Goal: Information Seeking & Learning: Learn about a topic

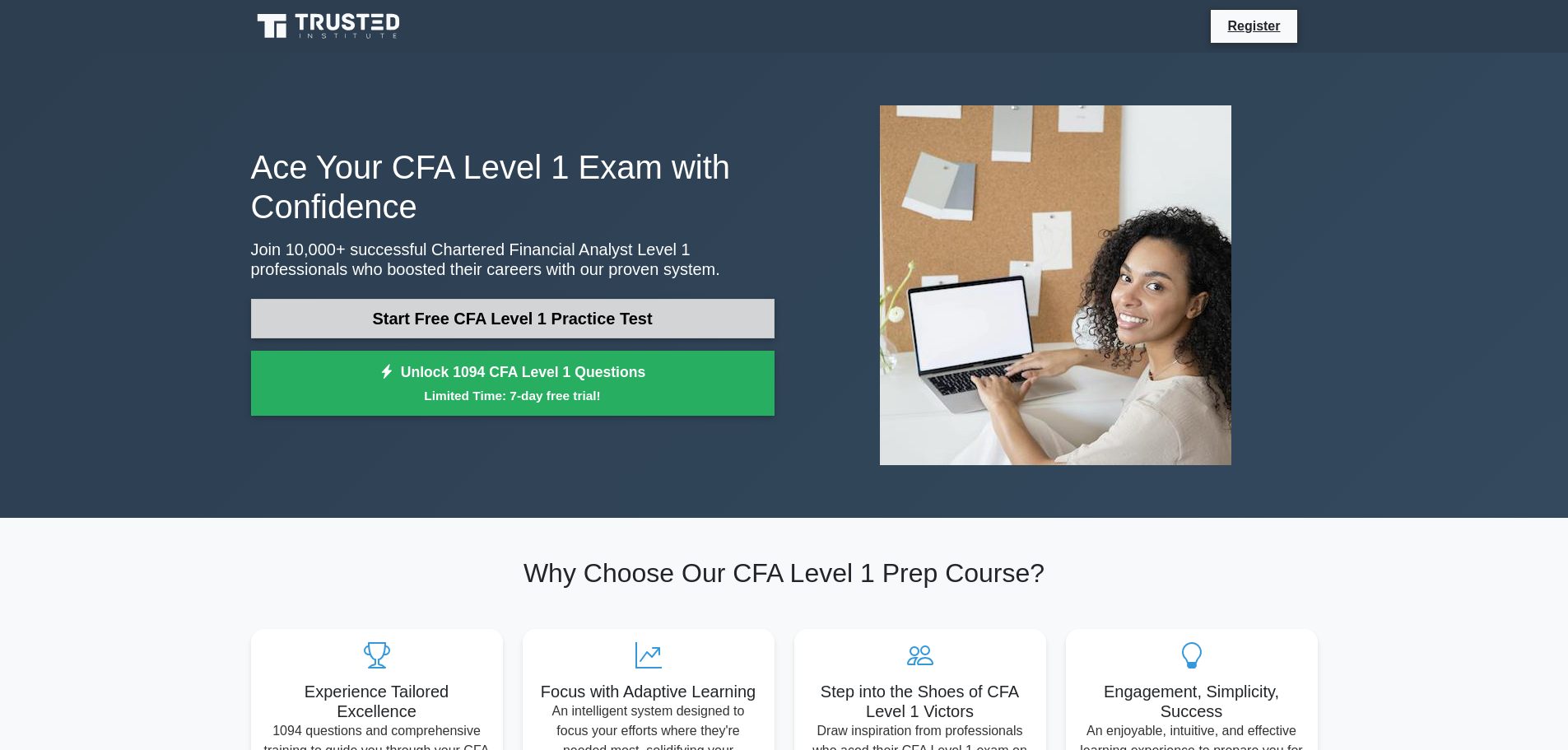
click at [590, 317] on link "Start Free CFA Level 1 Practice Test" at bounding box center [512, 318] width 523 height 40
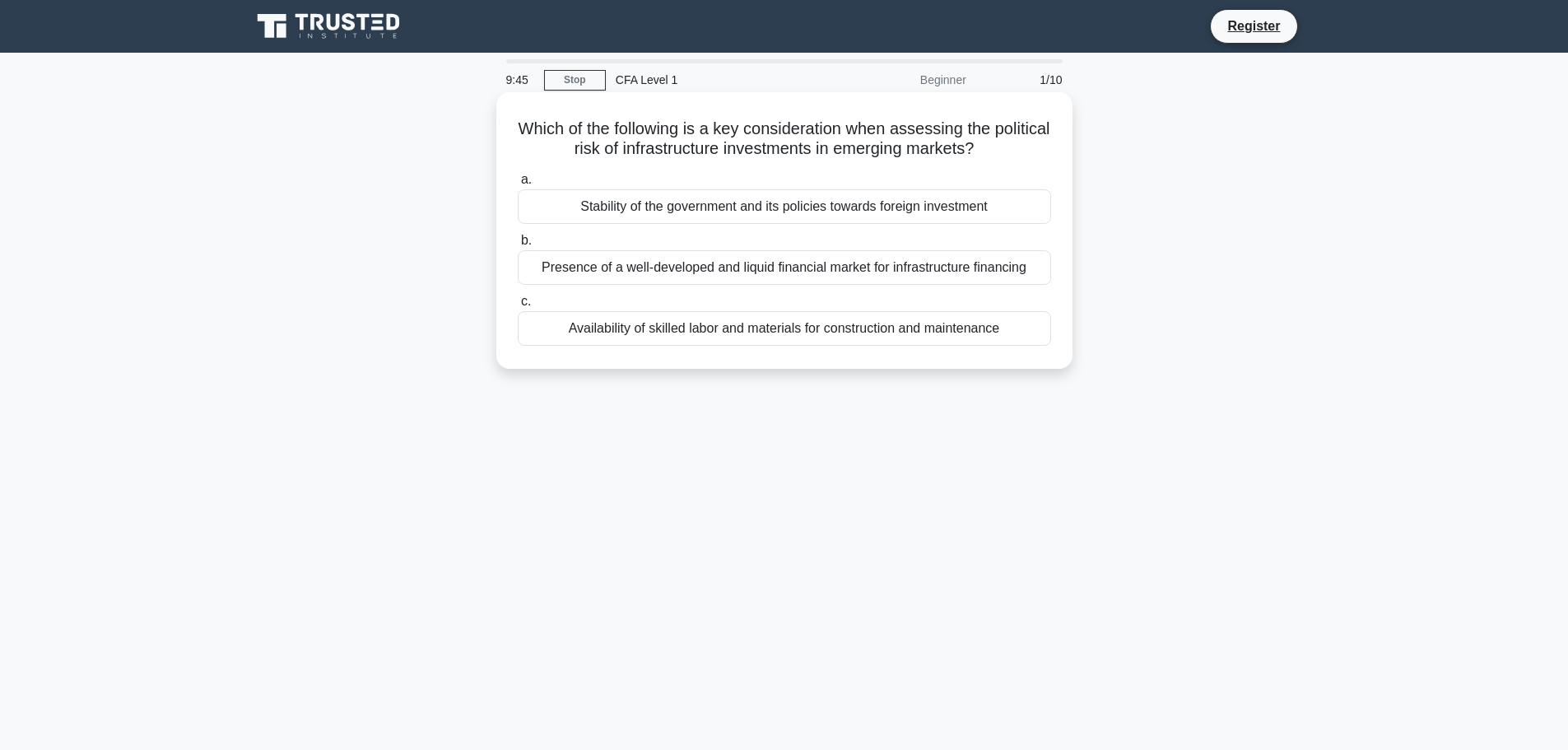
click at [849, 216] on div "Stability of the government and its policies towards foreign investment" at bounding box center [784, 206] width 533 height 35
click at [518, 185] on input "a. Stability of the government and its policies towards foreign investment" at bounding box center [518, 180] width 0 height 11
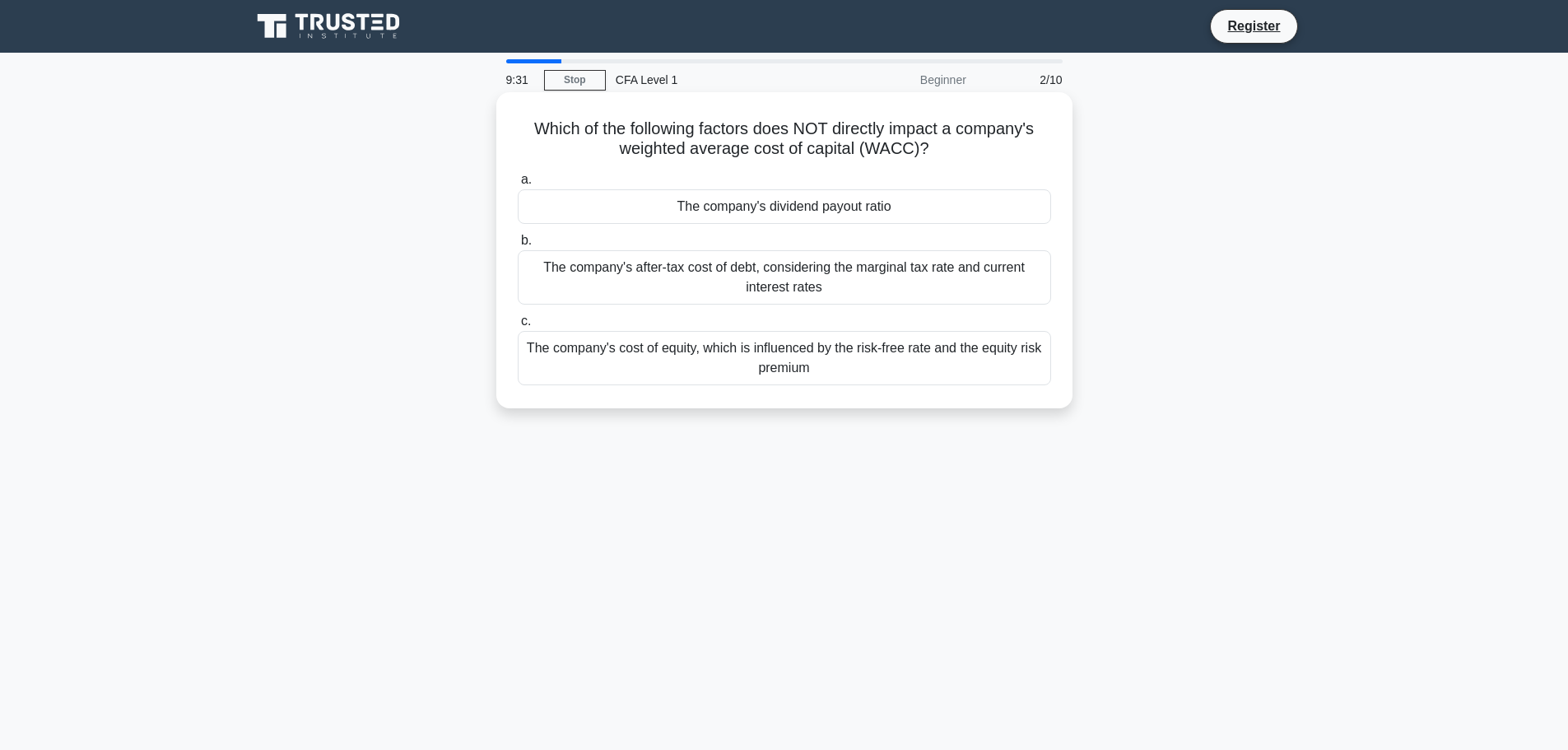
click at [846, 219] on div "The company's dividend payout ratio" at bounding box center [784, 206] width 533 height 35
click at [518, 185] on input "a. The company's dividend payout ratio" at bounding box center [518, 180] width 0 height 11
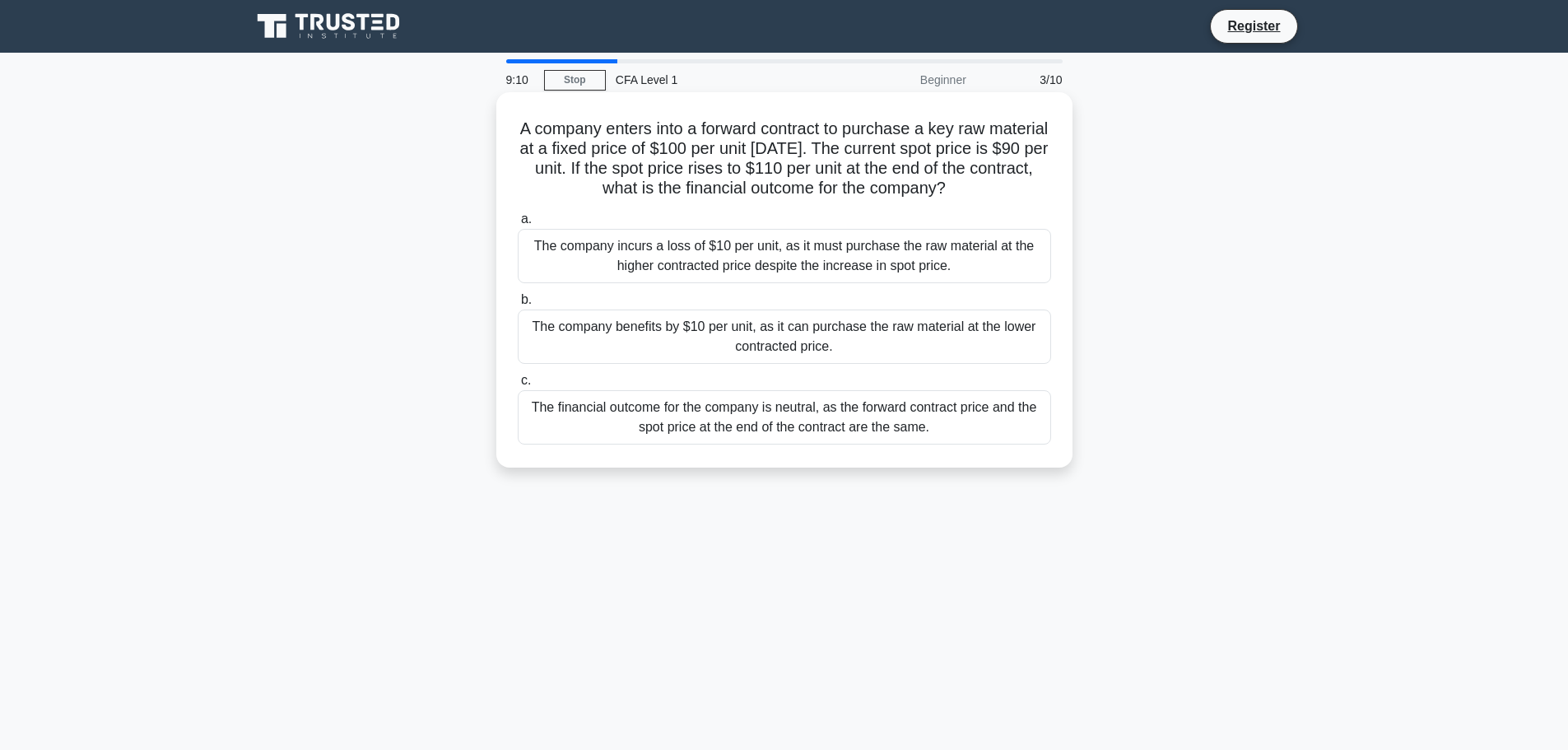
click at [741, 332] on div "The company benefits by $10 per unit, as it can purchase the raw material at th…" at bounding box center [784, 336] width 533 height 54
click at [518, 305] on input "b. The company benefits by $10 per unit, as it can purchase the raw material at…" at bounding box center [518, 300] width 0 height 11
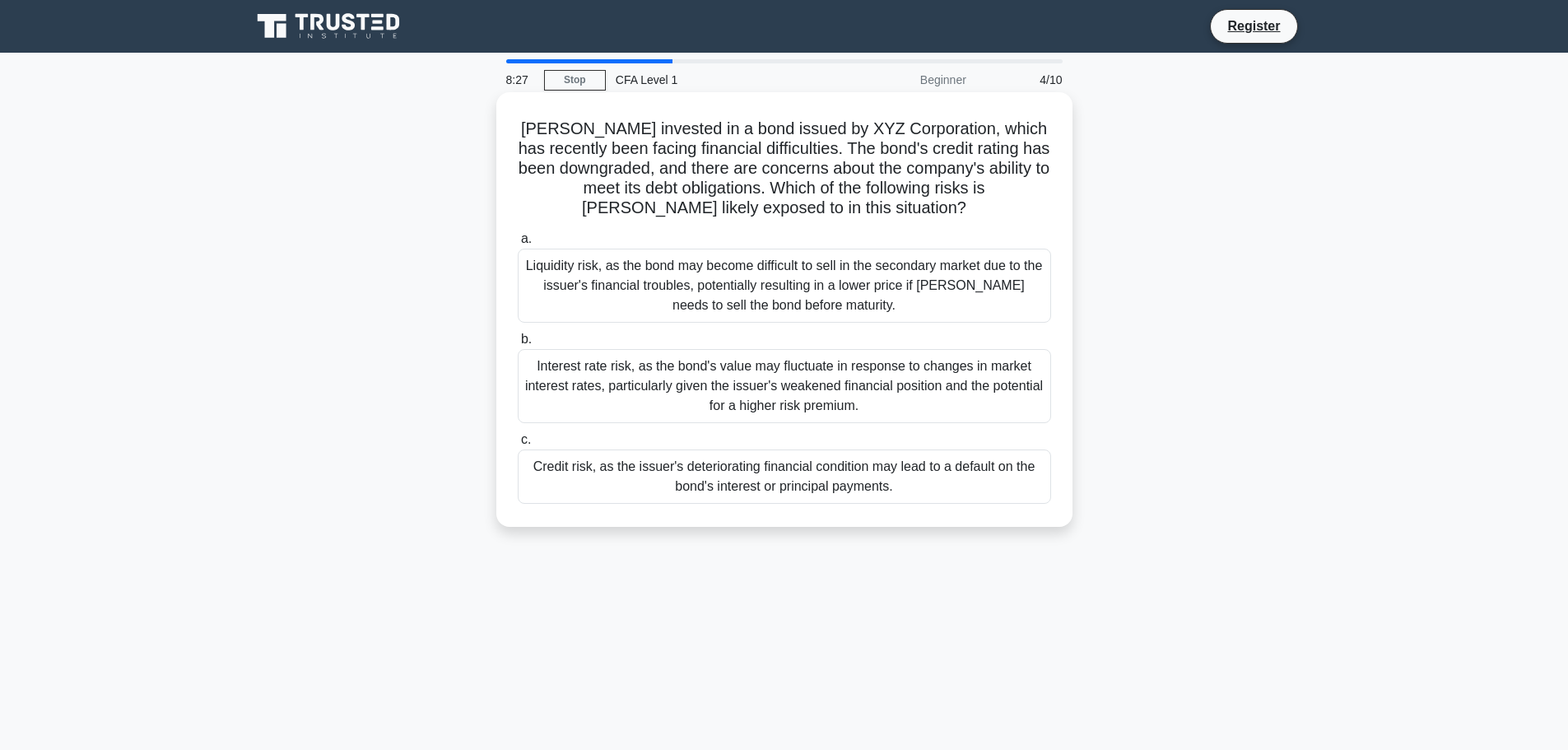
click at [758, 475] on div "Credit risk, as the issuer's deteriorating financial condition may lead to a de…" at bounding box center [784, 476] width 533 height 54
click at [518, 445] on input "c. Credit risk, as the issuer's deteriorating financial condition may lead to a…" at bounding box center [518, 440] width 0 height 11
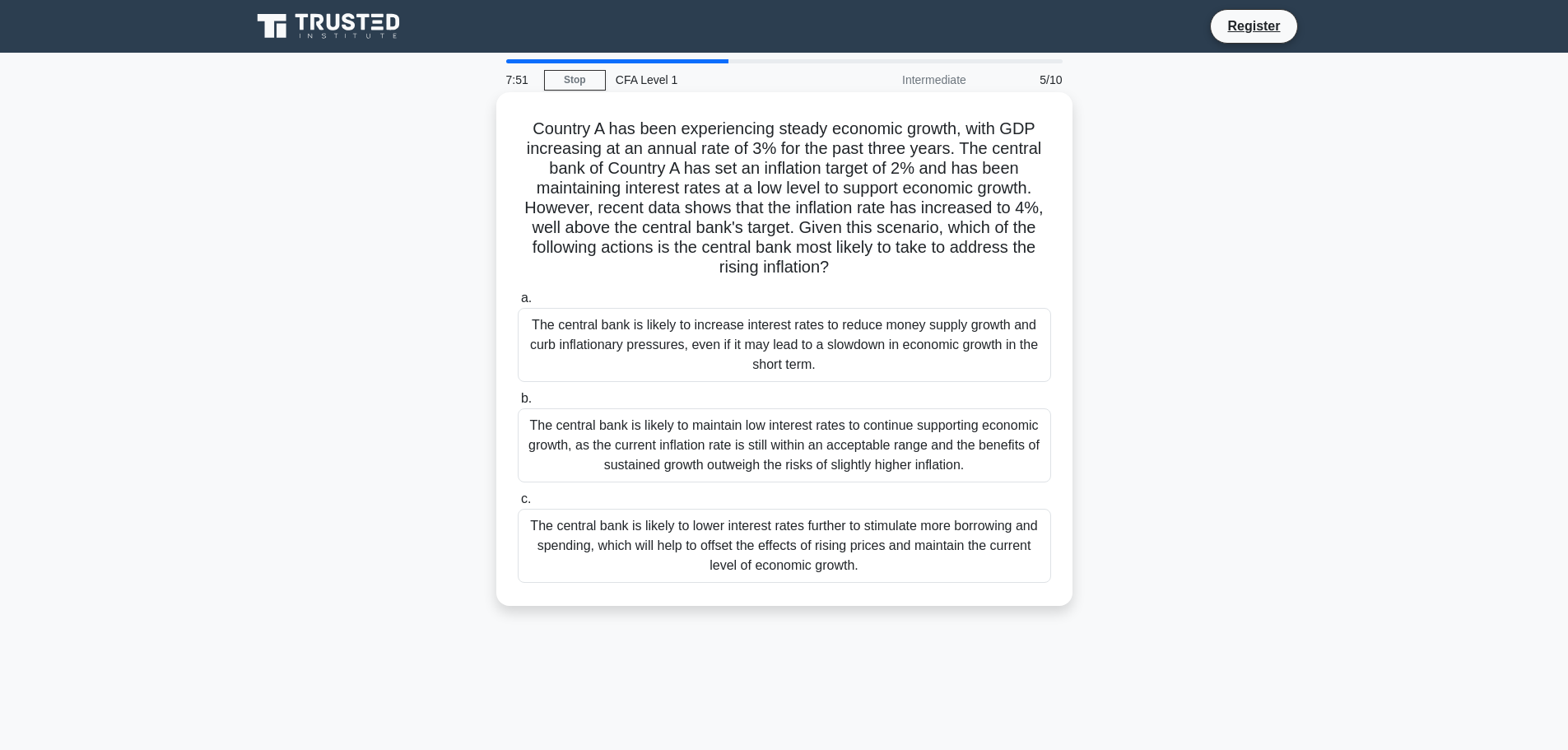
click at [882, 334] on div "The central bank is likely to increase interest rates to reduce money supply gr…" at bounding box center [784, 345] width 533 height 74
click at [518, 304] on input "a. The central bank is likely to increase interest rates to reduce money supply…" at bounding box center [518, 298] width 0 height 11
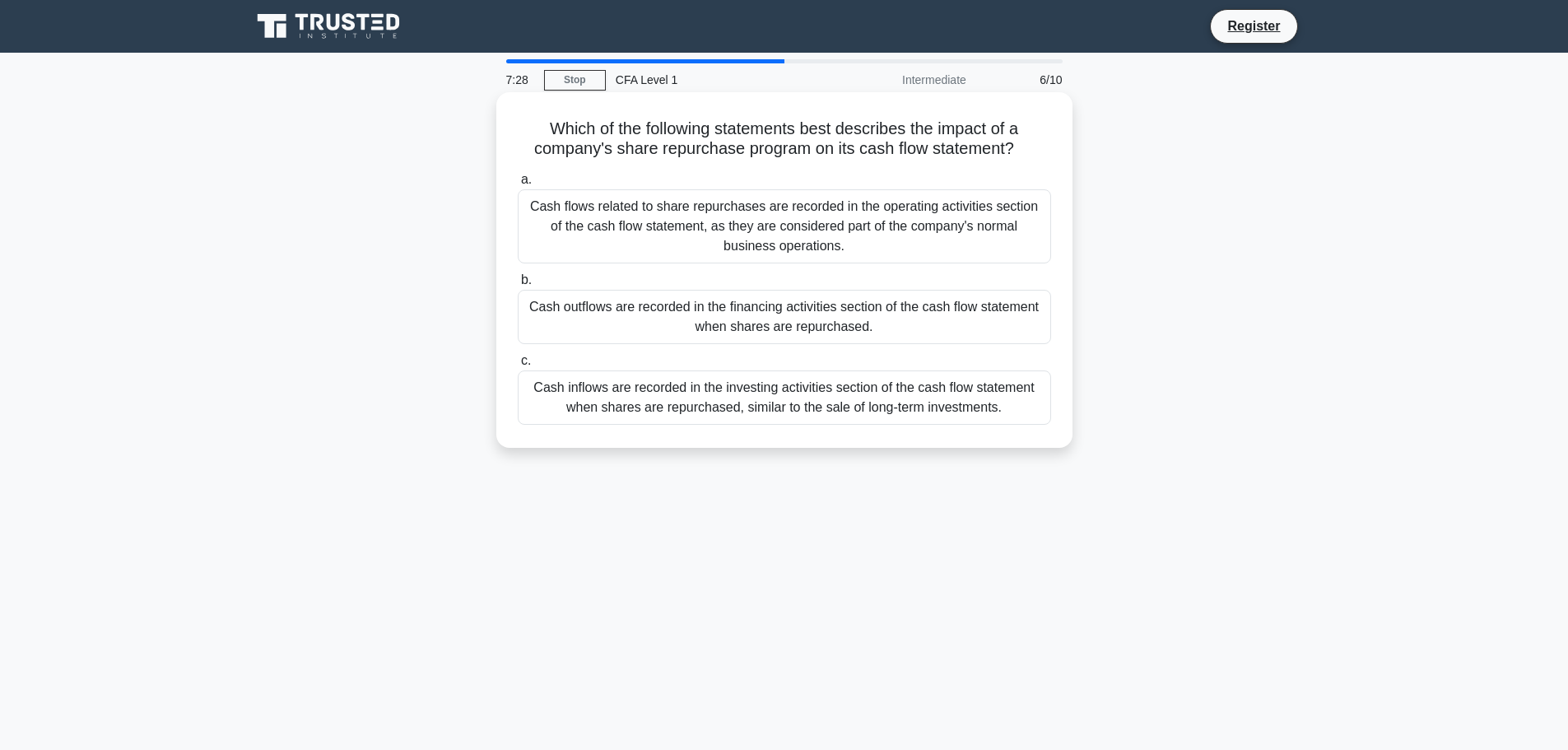
click at [839, 319] on div "Cash outflows are recorded in the financing activities section of the cash flow…" at bounding box center [784, 316] width 533 height 54
click at [518, 286] on input "b. Cash outflows are recorded in the financing activities section of the cash f…" at bounding box center [518, 280] width 0 height 11
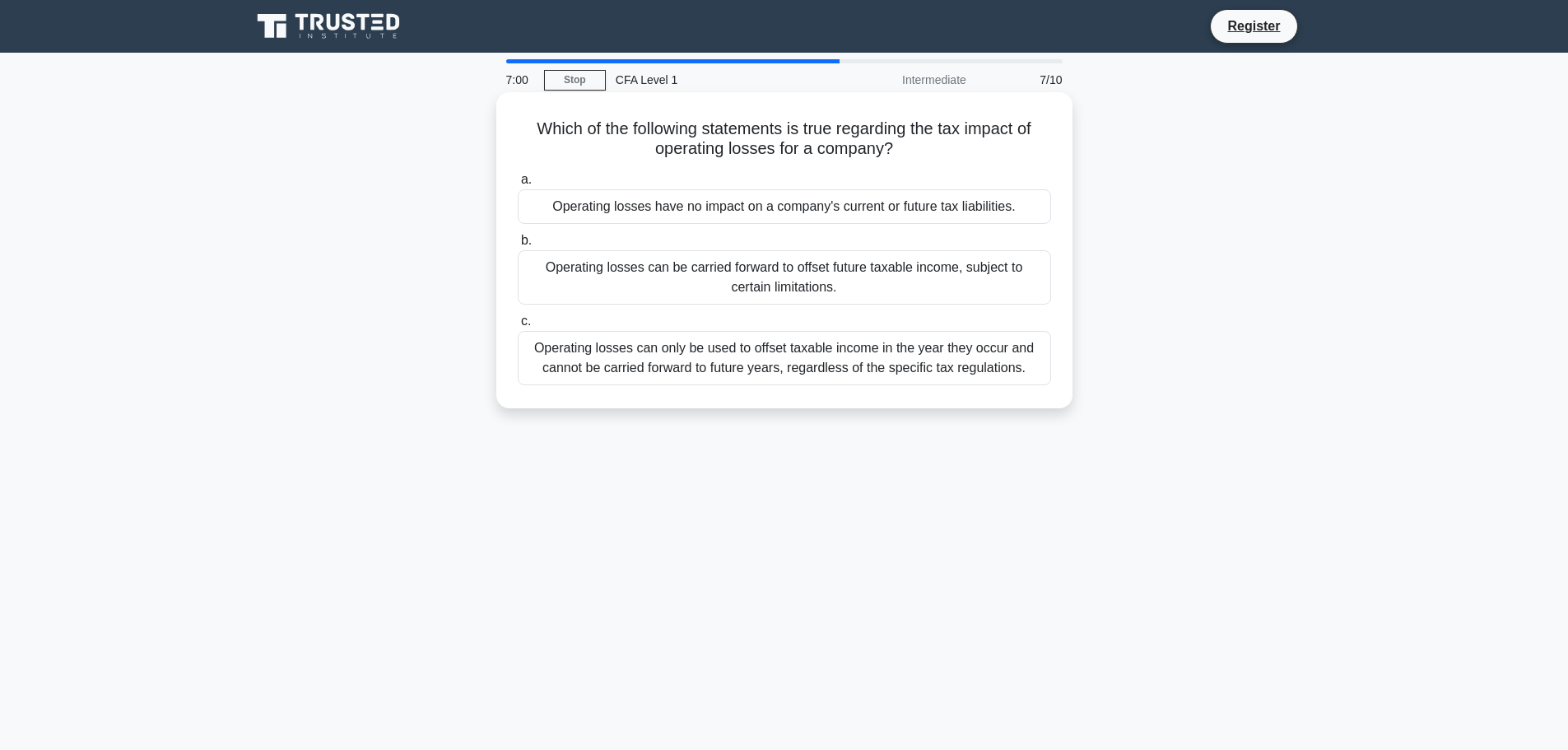
click at [846, 285] on div "Operating losses can be carried forward to offset future taxable income, subjec…" at bounding box center [784, 277] width 533 height 54
click at [518, 246] on input "b. Operating losses can be carried forward to offset future taxable income, sub…" at bounding box center [518, 241] width 0 height 11
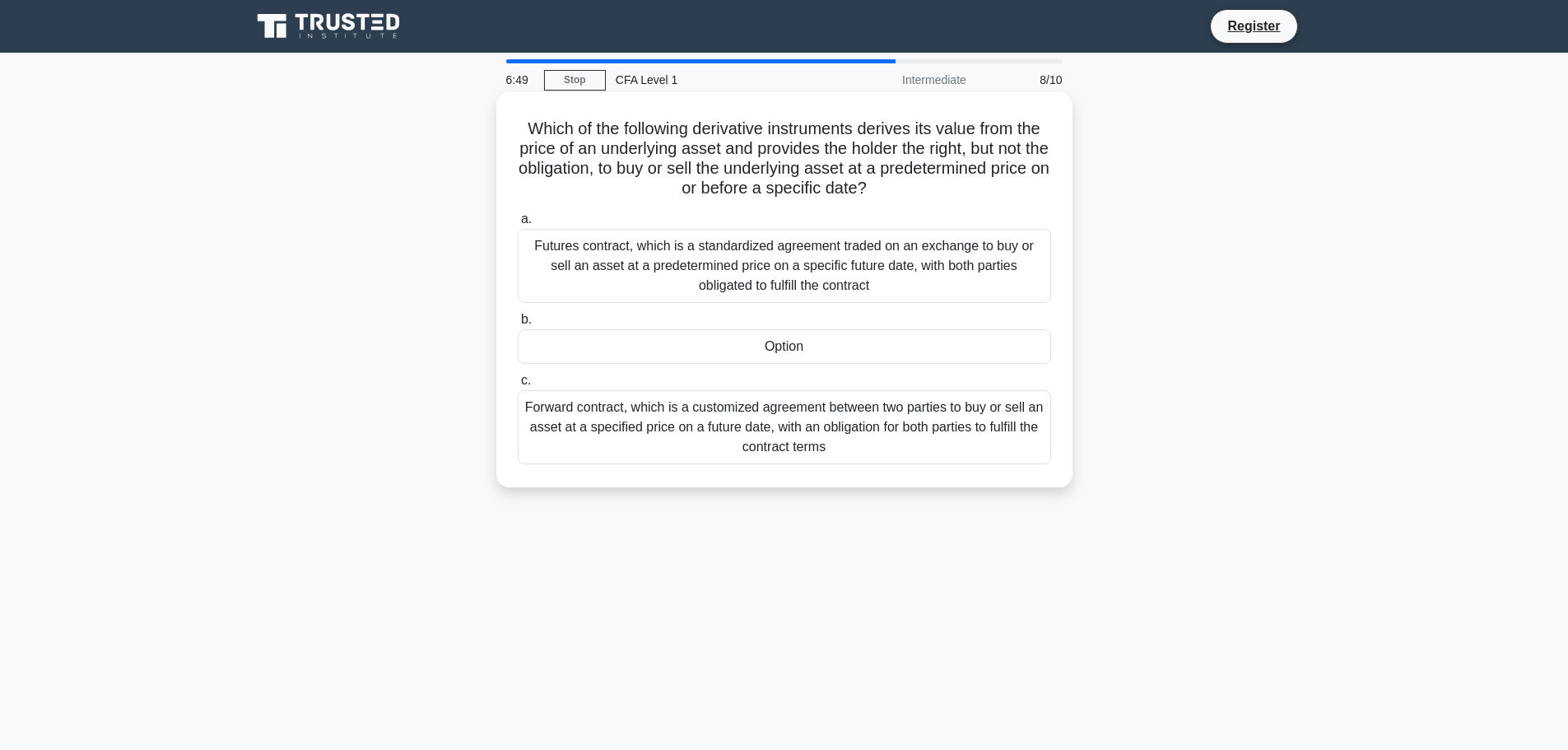
click at [775, 359] on div "Option" at bounding box center [784, 346] width 533 height 35
click at [518, 325] on input "b. Option" at bounding box center [518, 320] width 0 height 11
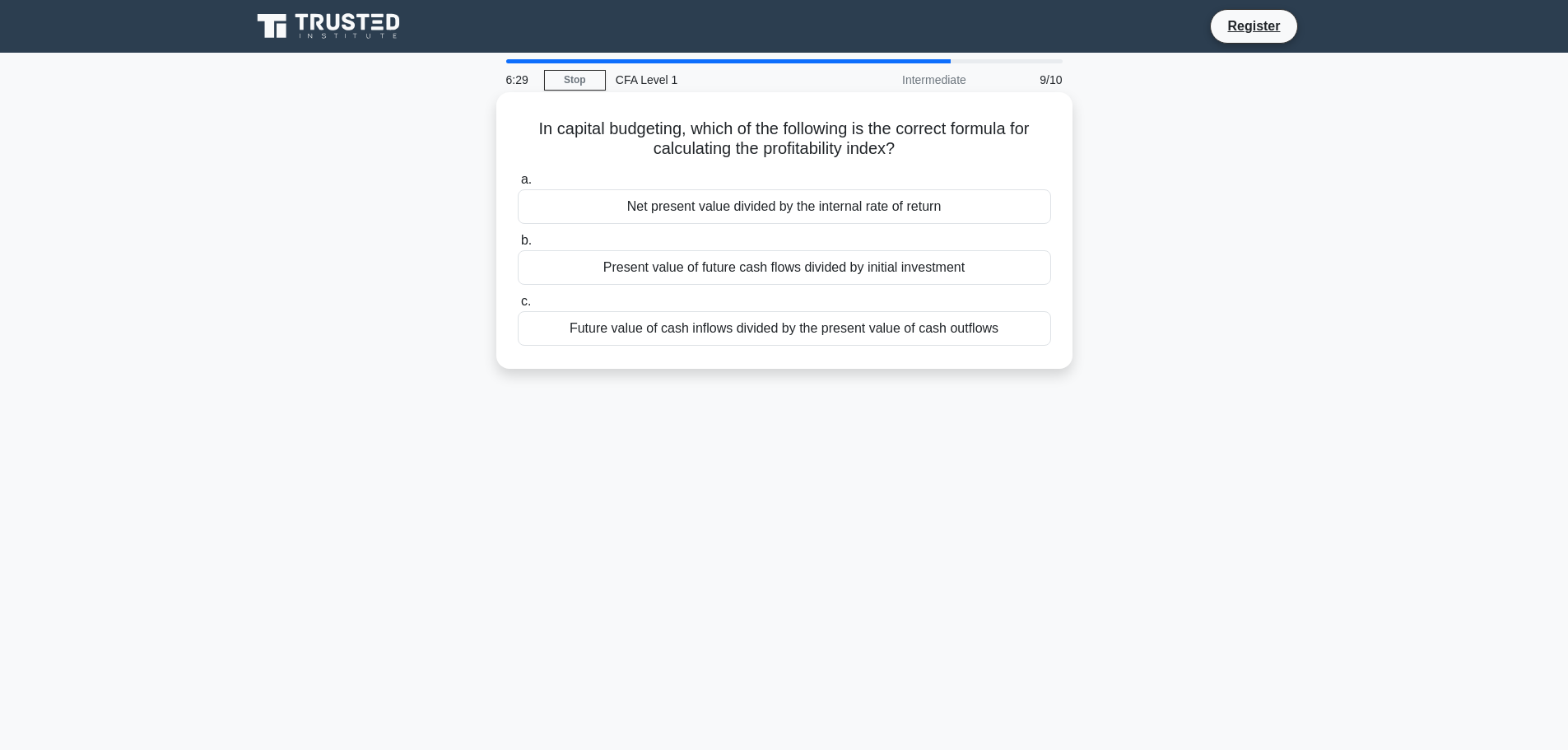
click at [850, 263] on div "Present value of future cash flows divided by initial investment" at bounding box center [784, 267] width 533 height 35
click at [518, 246] on input "b. Present value of future cash flows divided by initial investment" at bounding box center [518, 241] width 0 height 11
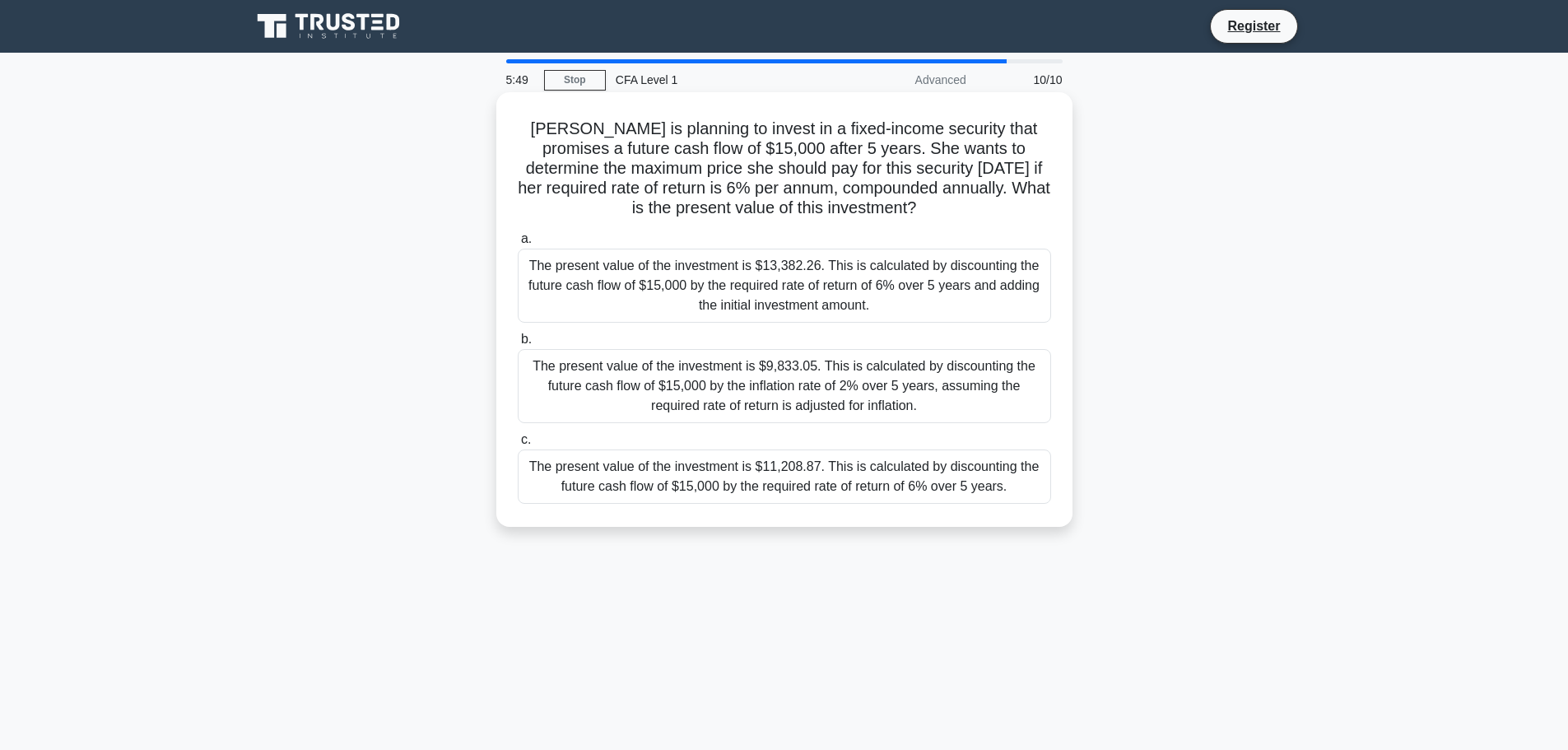
click at [823, 472] on div "The present value of the investment is $11,208.87. This is calculated by discou…" at bounding box center [784, 476] width 533 height 54
click at [518, 445] on input "c. The present value of the investment is $11,208.87. This is calculated by dis…" at bounding box center [518, 440] width 0 height 11
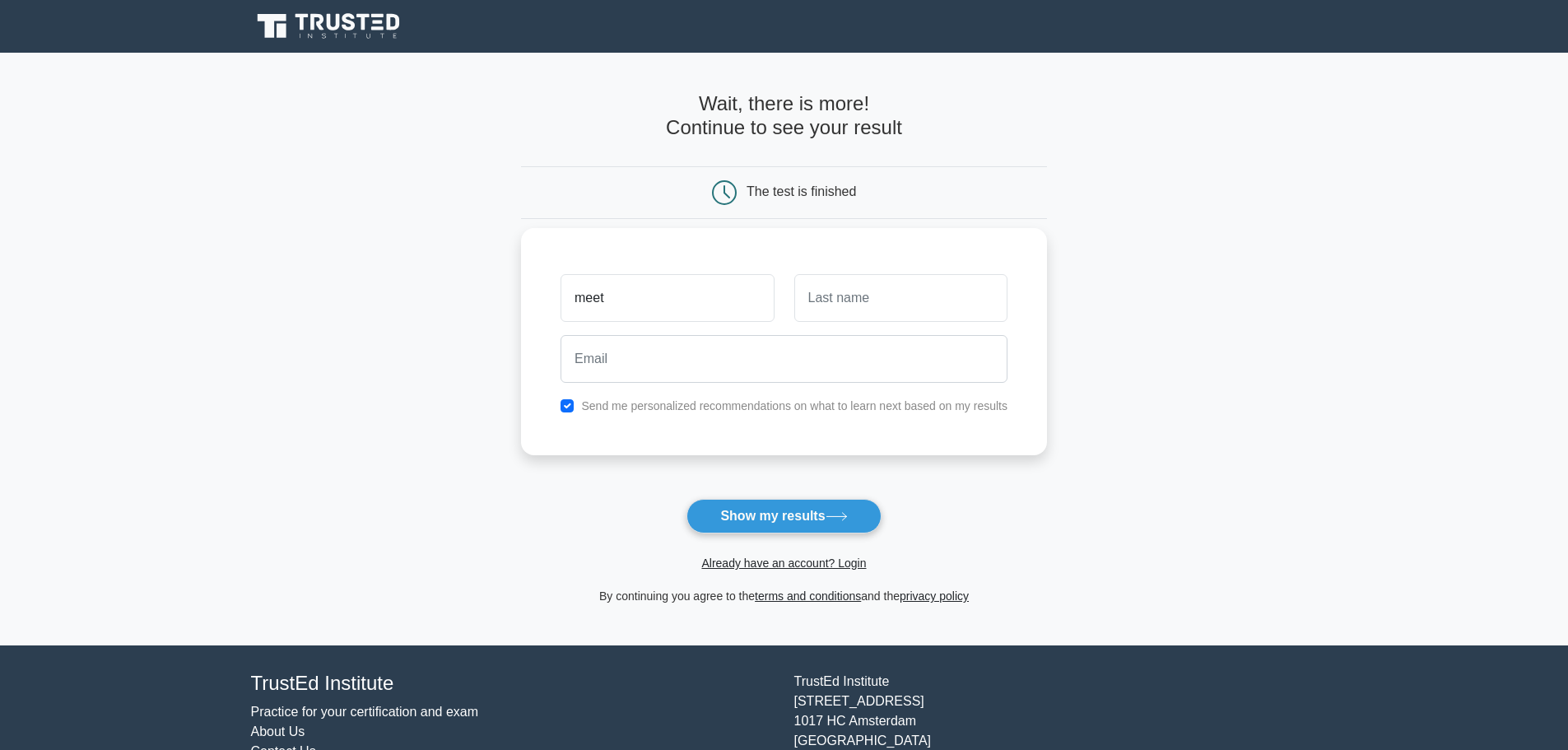
type input "meet"
click at [892, 290] on input "text" at bounding box center [900, 298] width 213 height 48
type input "adwani"
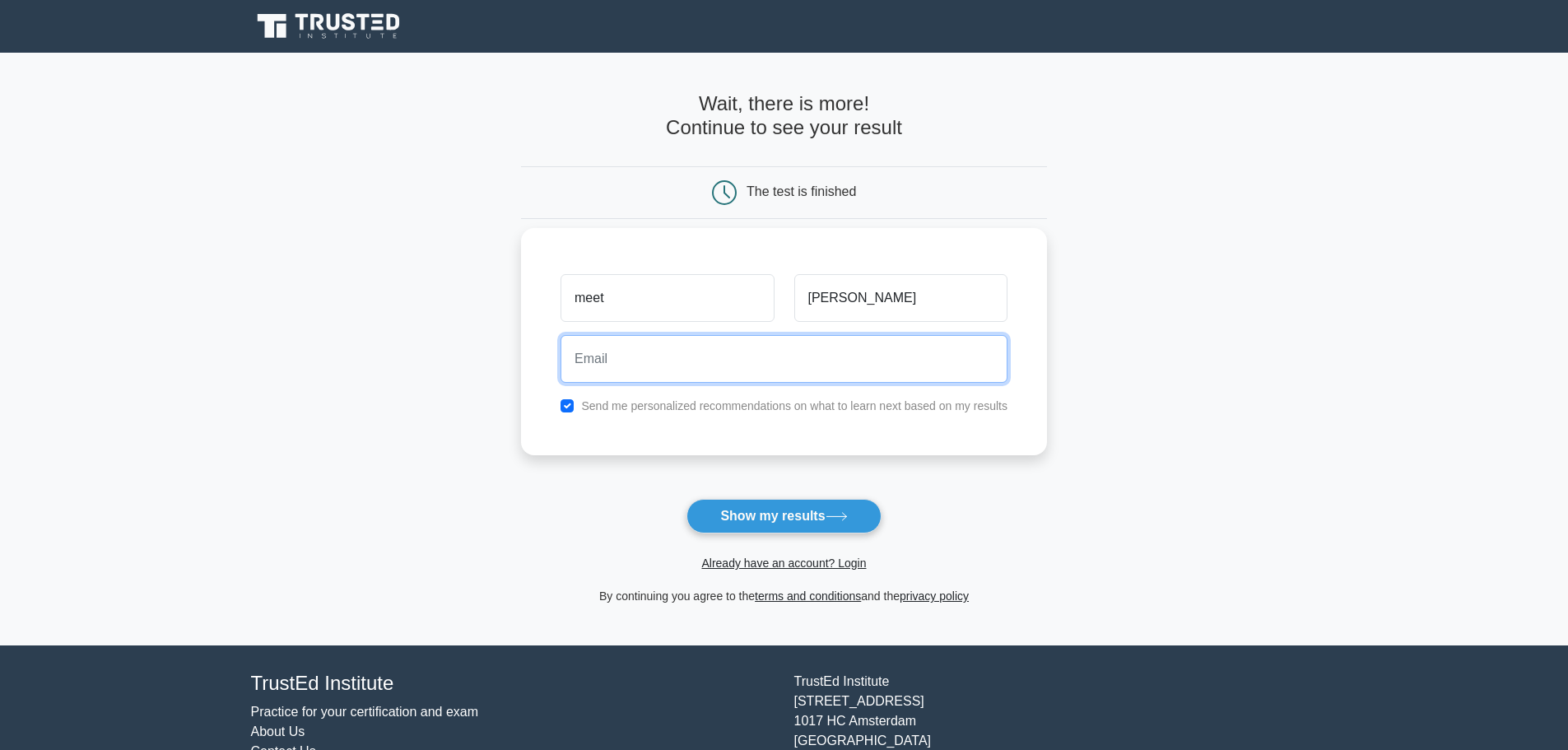
click at [780, 354] on input "email" at bounding box center [784, 359] width 447 height 48
click at [863, 356] on input "email" at bounding box center [784, 359] width 447 height 48
type input "meetadwani@gmail.com"
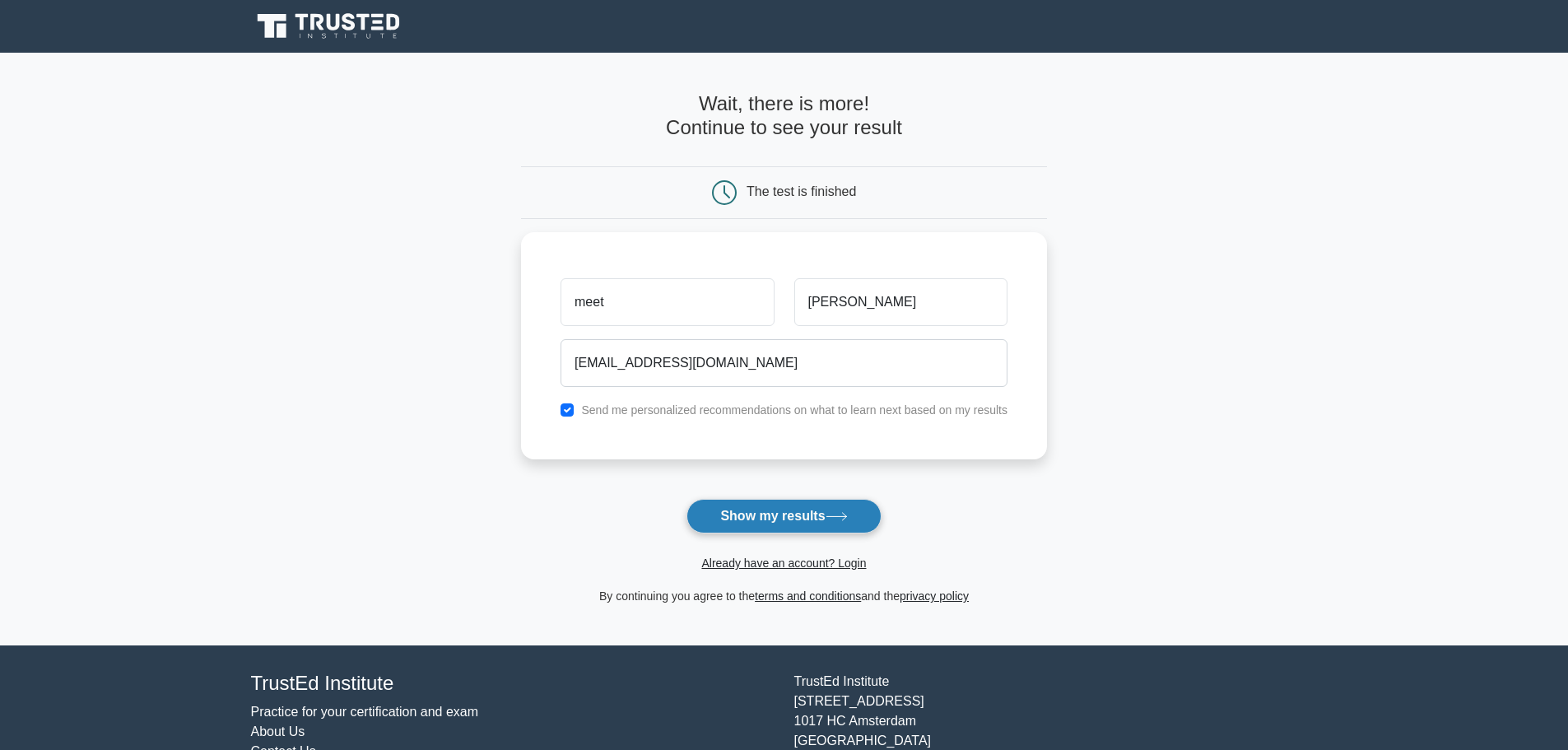
click at [842, 506] on button "Show my results" at bounding box center [783, 515] width 194 height 35
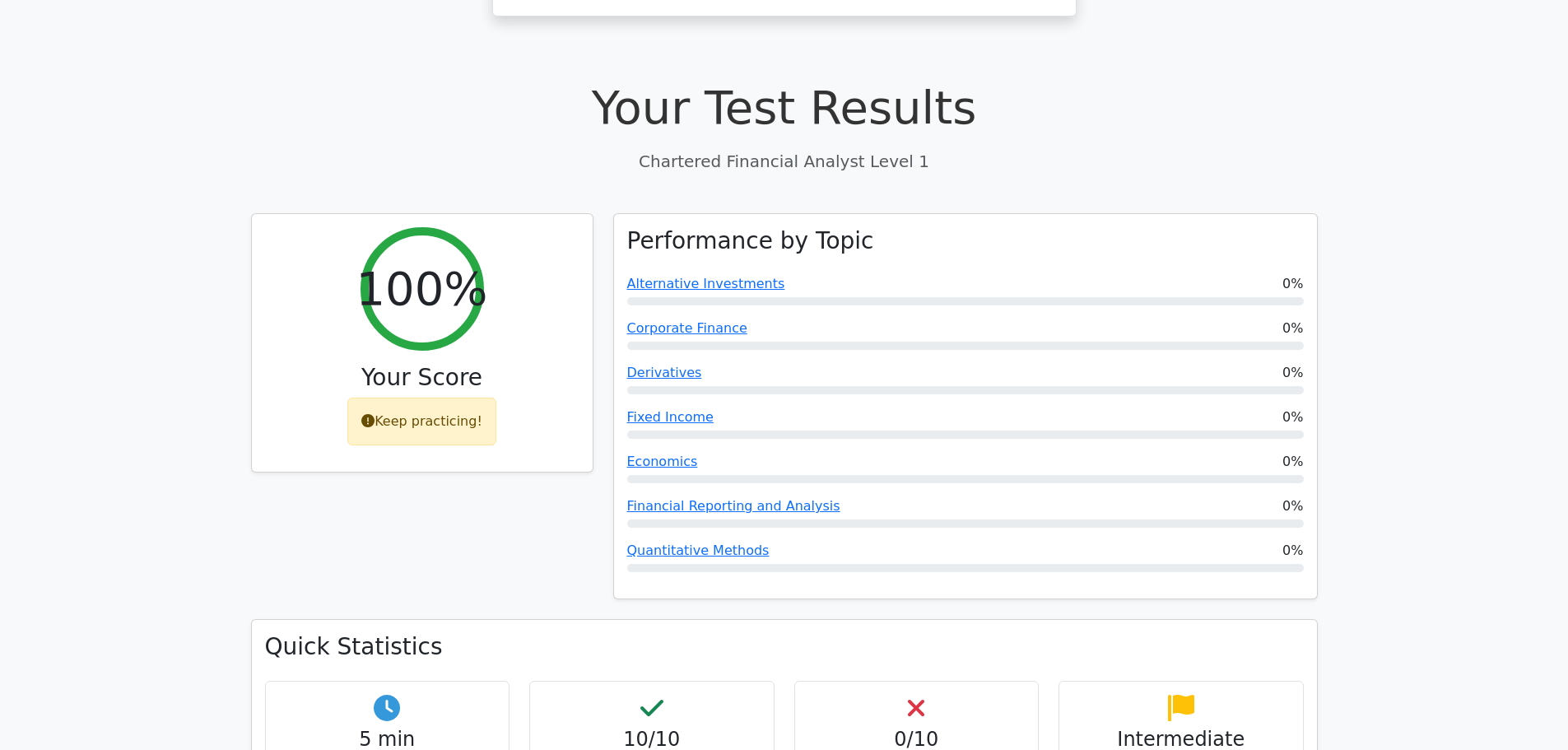
scroll to position [461, 0]
click at [739, 272] on span "Alternative Investments" at bounding box center [706, 282] width 158 height 19
click at [739, 274] on link "Alternative Investments" at bounding box center [706, 282] width 158 height 16
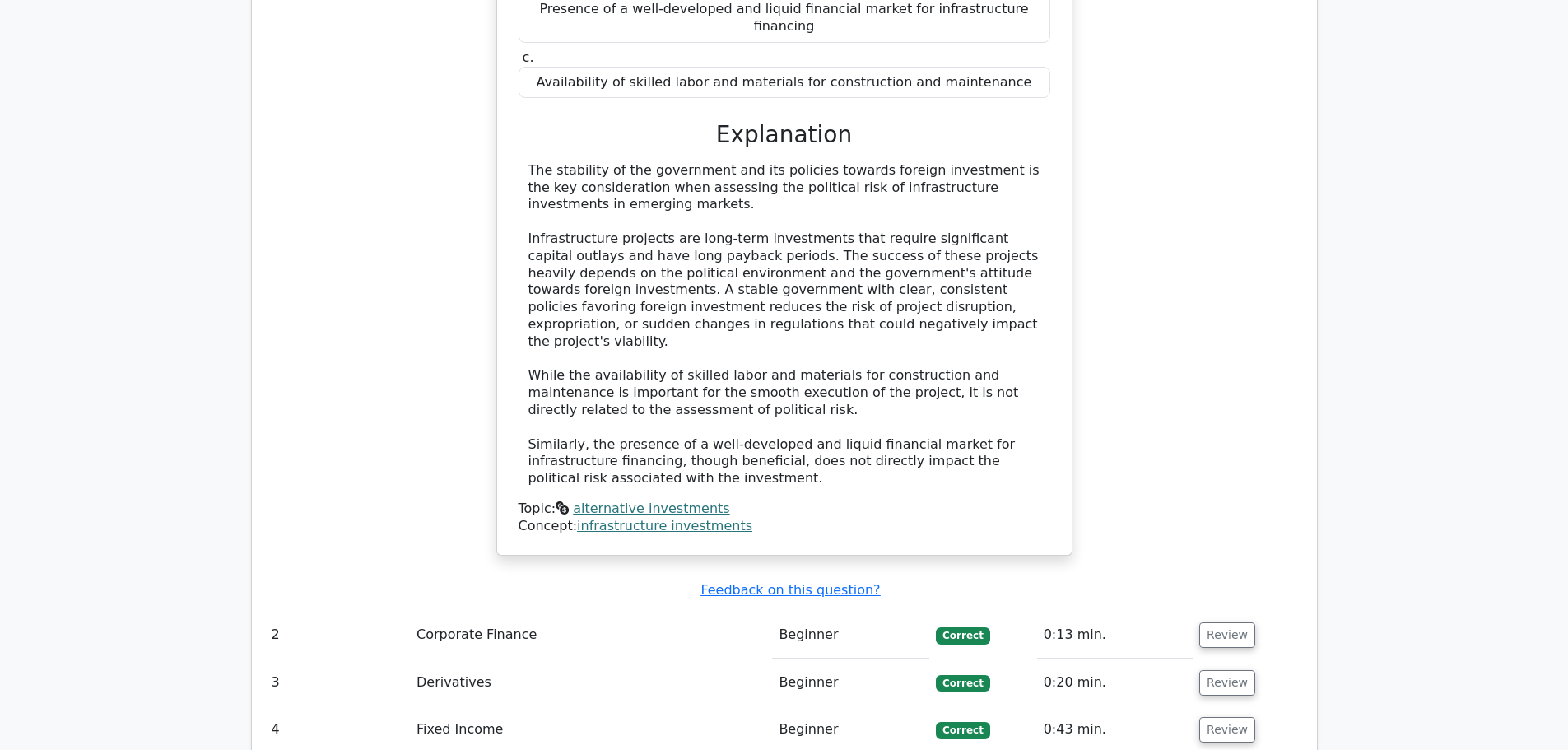
scroll to position [1565, 0]
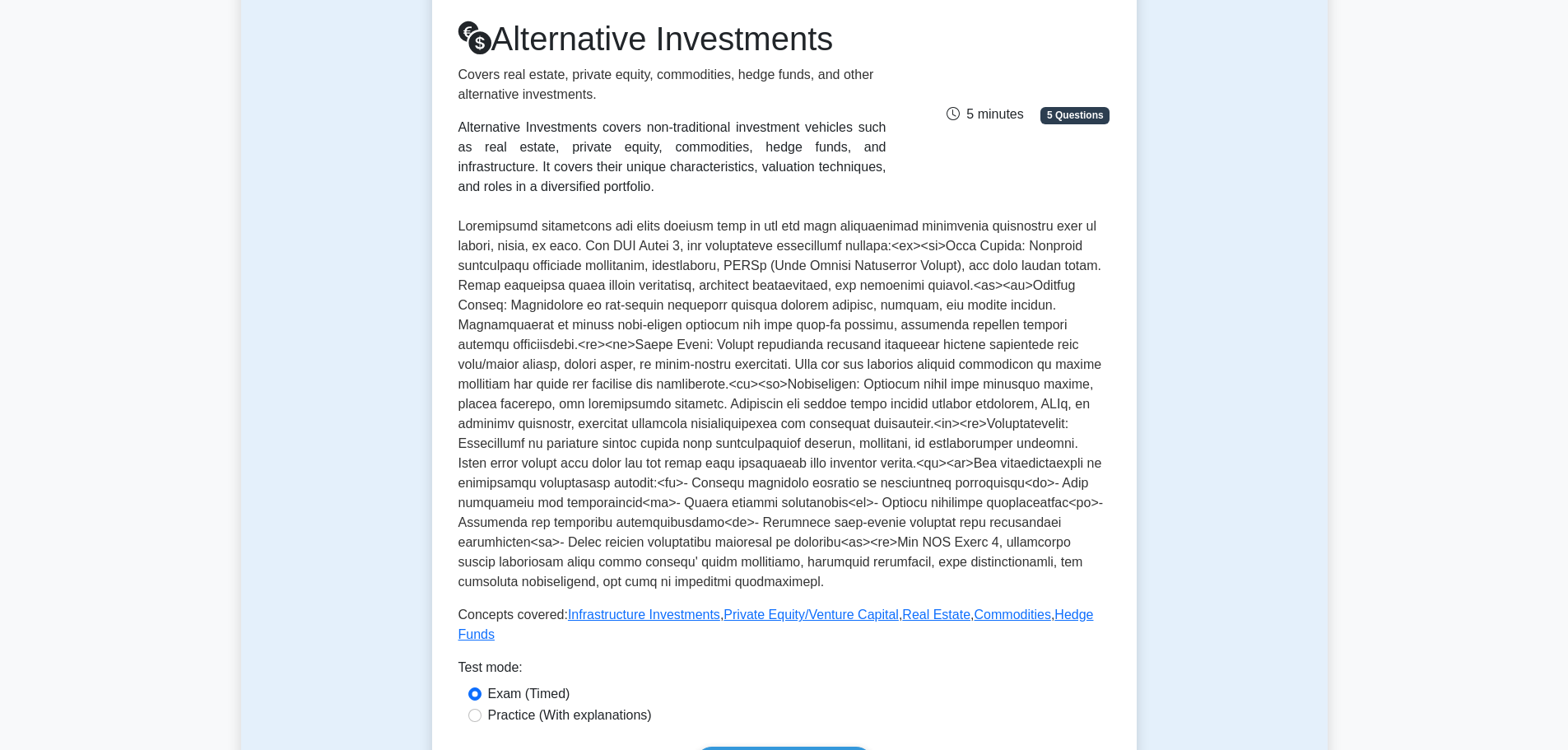
scroll to position [217, 0]
